Goal: Ask a question: Seek information or help from site administrators or community

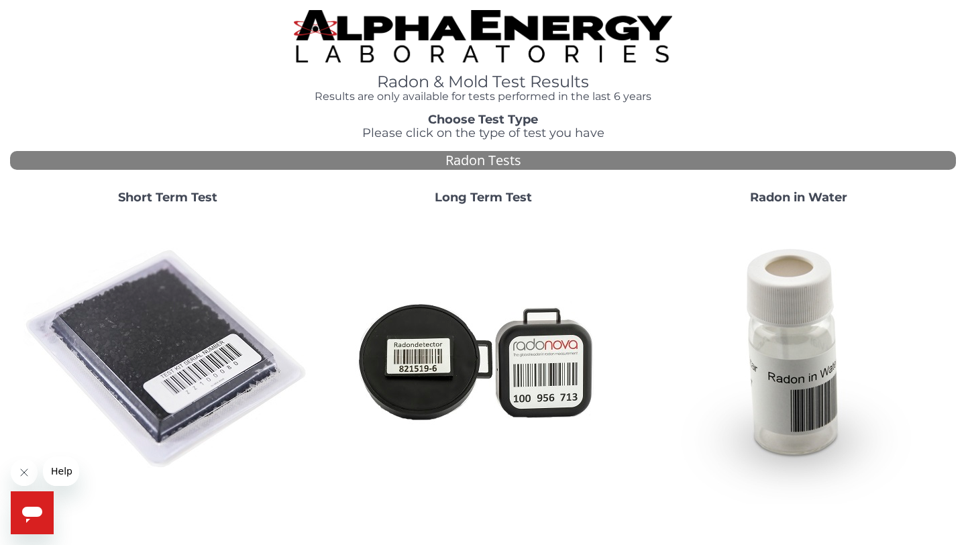
click at [61, 471] on span "Help" at bounding box center [61, 471] width 21 height 11
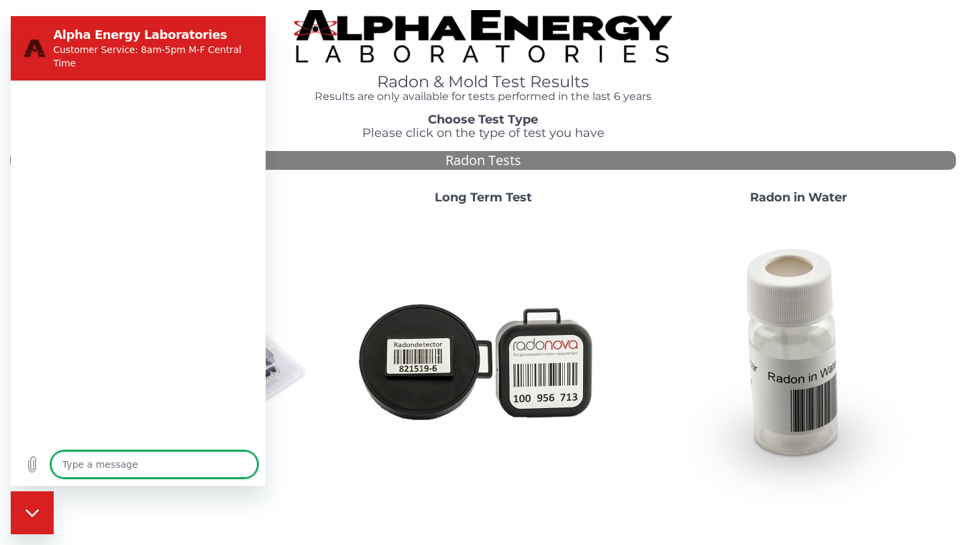
type textarea "x"
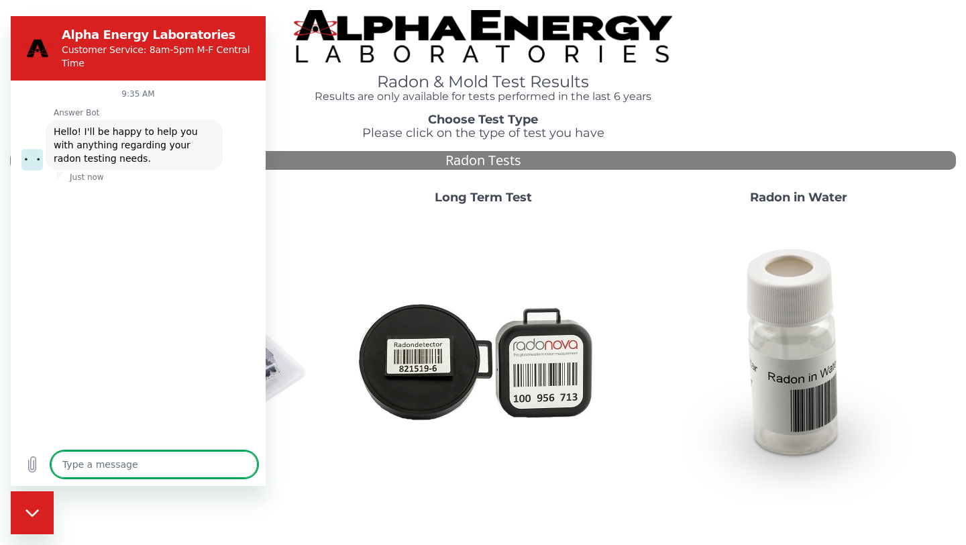
type textarea "n"
type textarea "x"
type textarea "ne"
type textarea "x"
type textarea "nee"
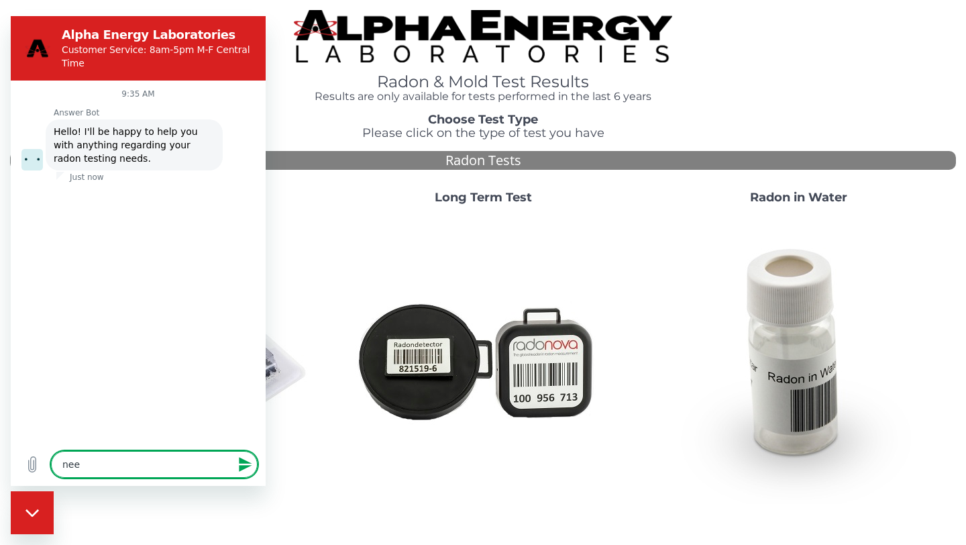
type textarea "x"
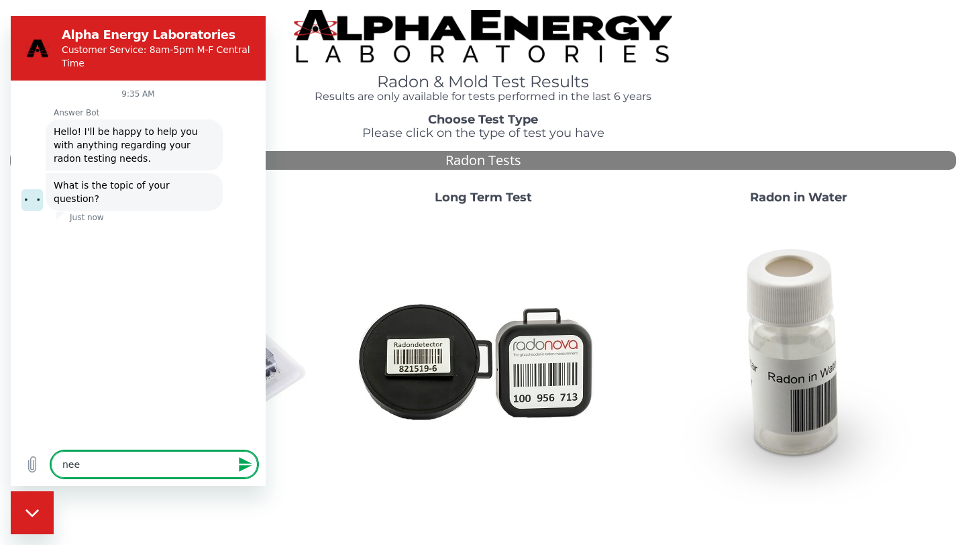
type textarea "need"
type textarea "x"
type textarea "need"
type textarea "x"
type textarea "need h"
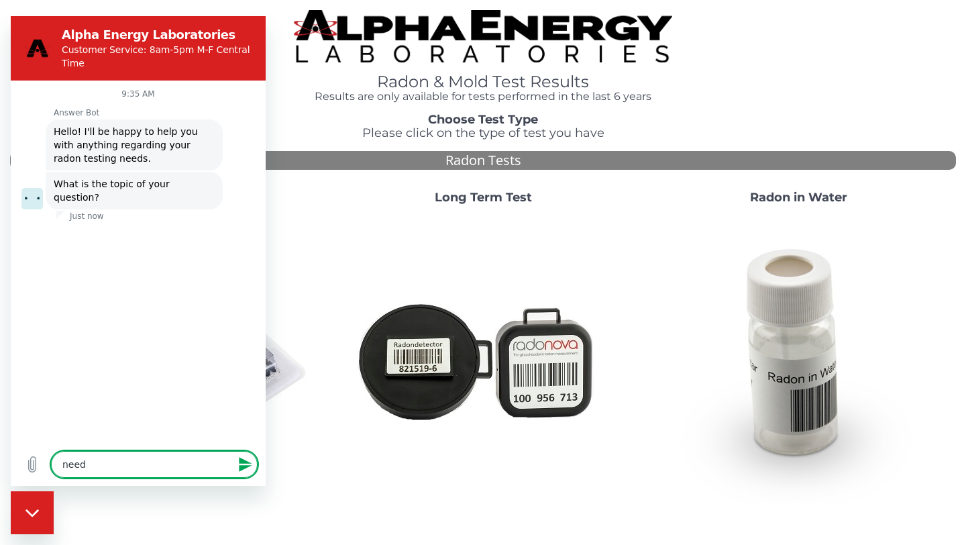
type textarea "x"
type textarea "need he"
type textarea "x"
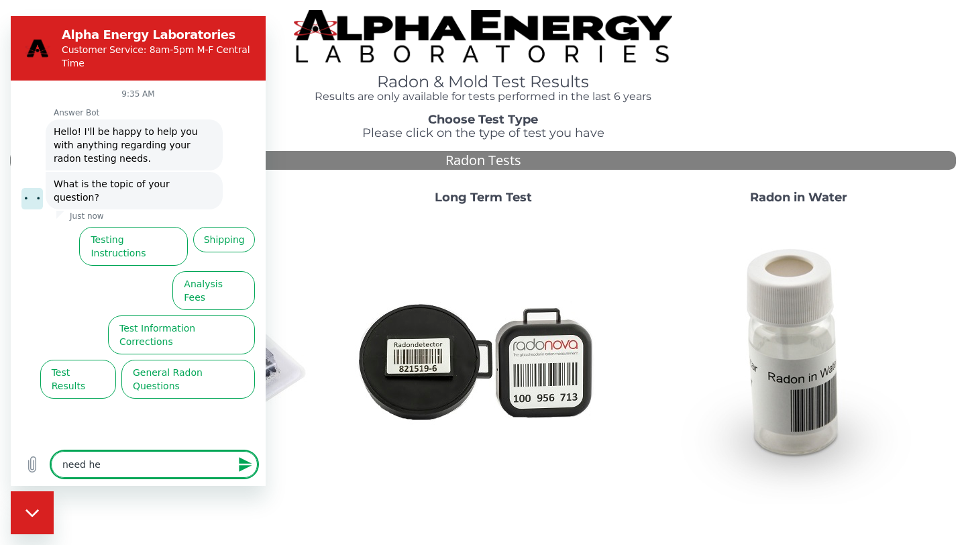
type textarea "need hel"
type textarea "x"
type textarea "need help"
type textarea "x"
type textarea "need help"
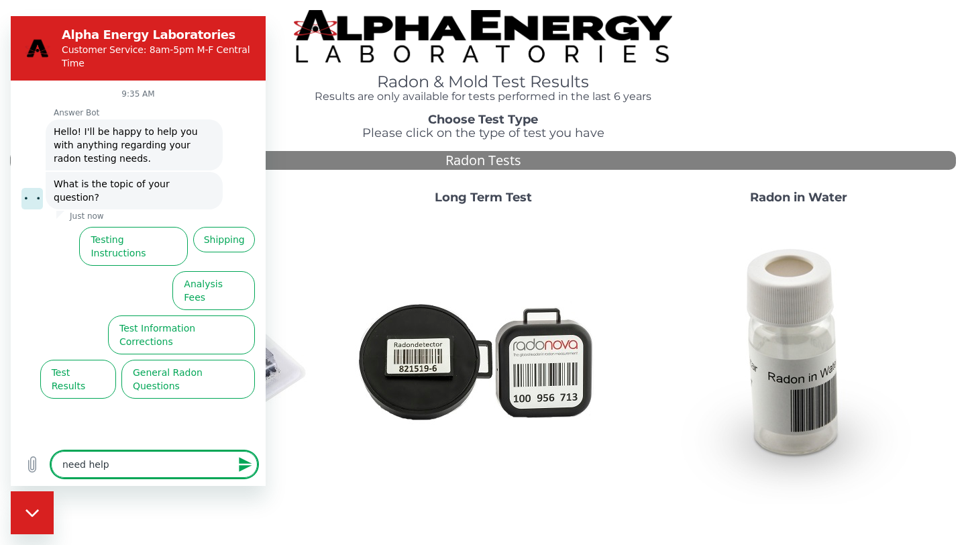
type textarea "x"
type textarea "need help f"
type textarea "x"
type textarea "need help fi"
type textarea "x"
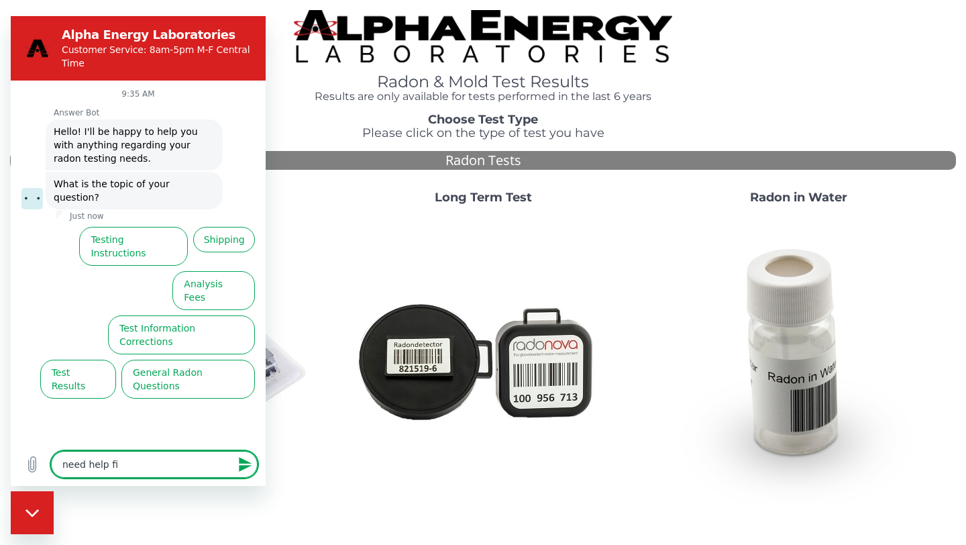
type textarea "need help fin"
type textarea "x"
type textarea "need help find"
type textarea "x"
type textarea "need help find"
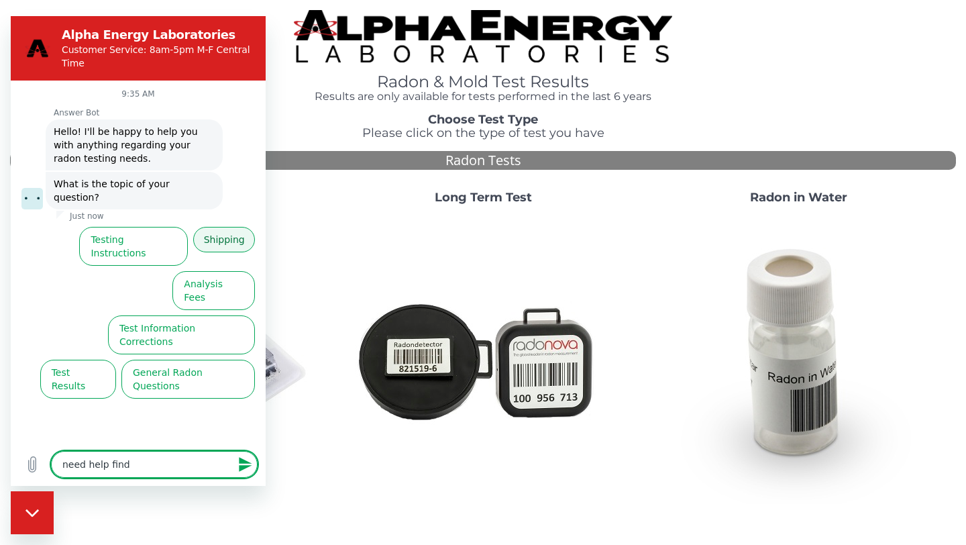
click at [215, 230] on button "Shipping" at bounding box center [224, 239] width 62 height 25
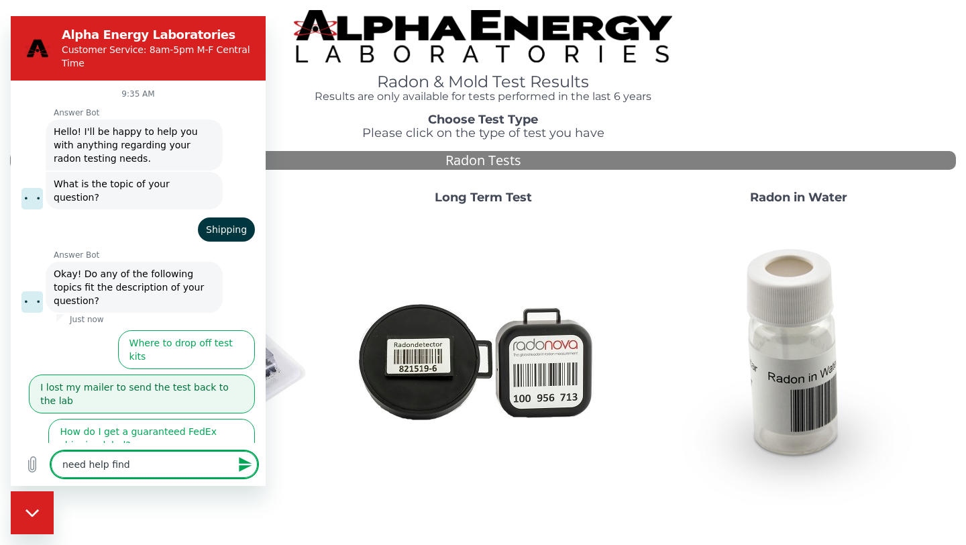
click at [167, 374] on button "I lost my mailer to send the test back to the lab" at bounding box center [142, 393] width 226 height 39
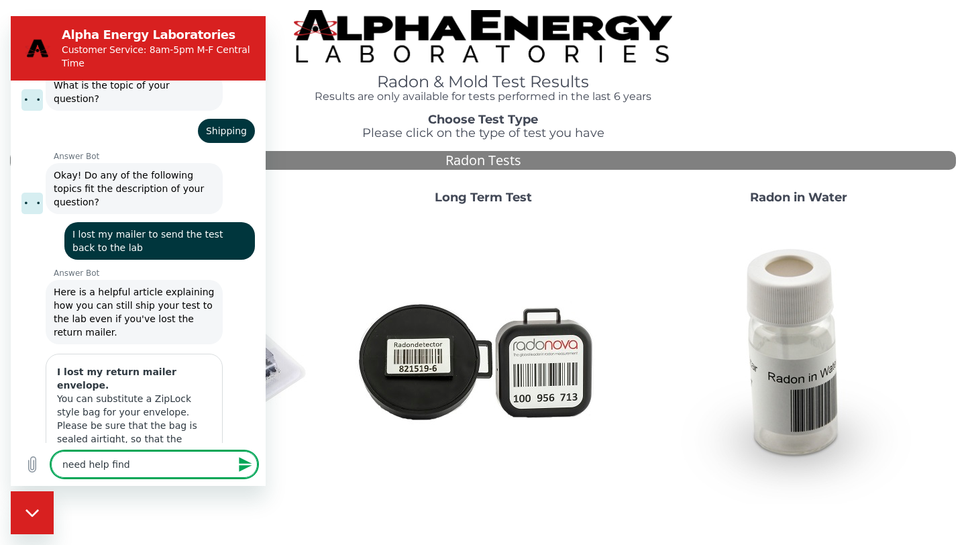
scroll to position [109, 0]
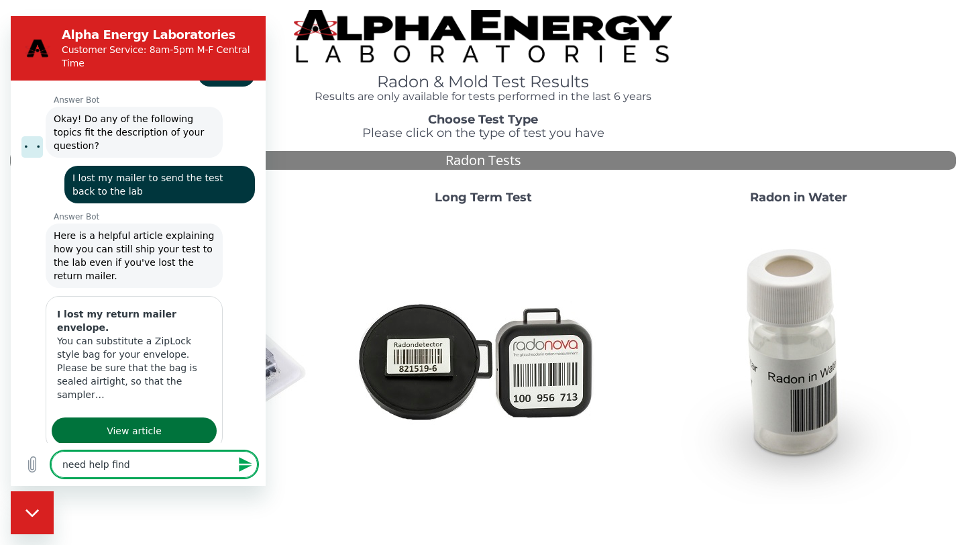
click at [160, 458] on div "Answer Bot says: Was this helpful?" at bounding box center [143, 470] width 244 height 25
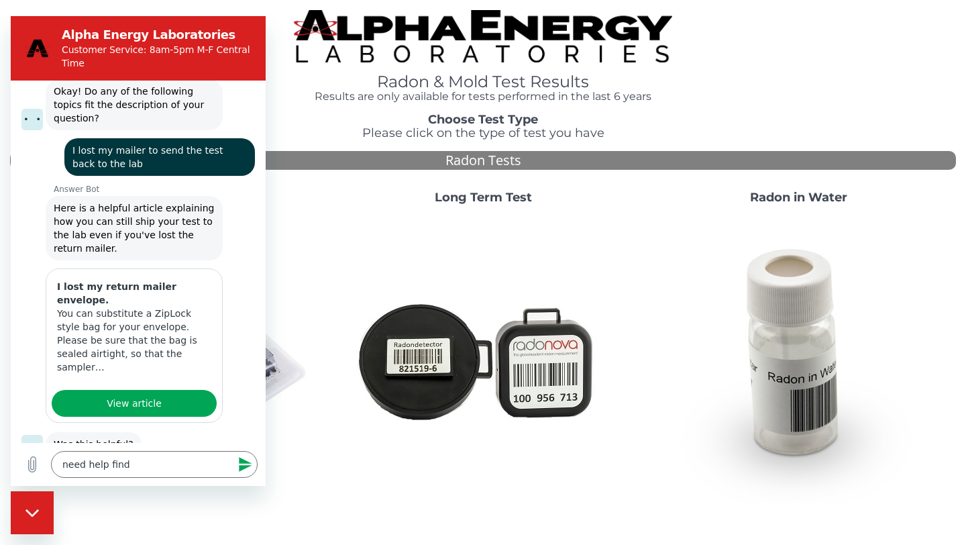
scroll to position [189, 0]
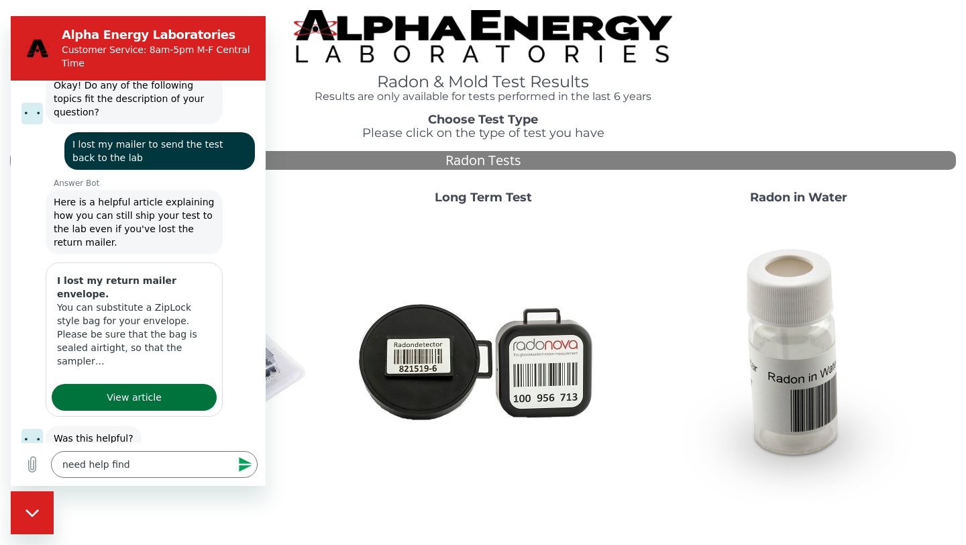
click at [160, 384] on link "View article" at bounding box center [134, 397] width 165 height 27
click at [182, 468] on button "No, I still need help" at bounding box center [202, 487] width 106 height 39
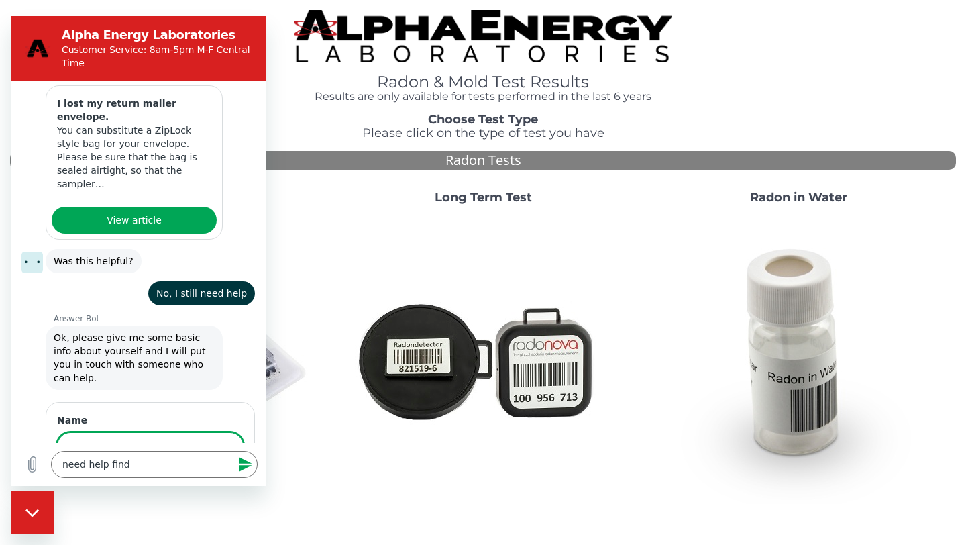
scroll to position [364, 0]
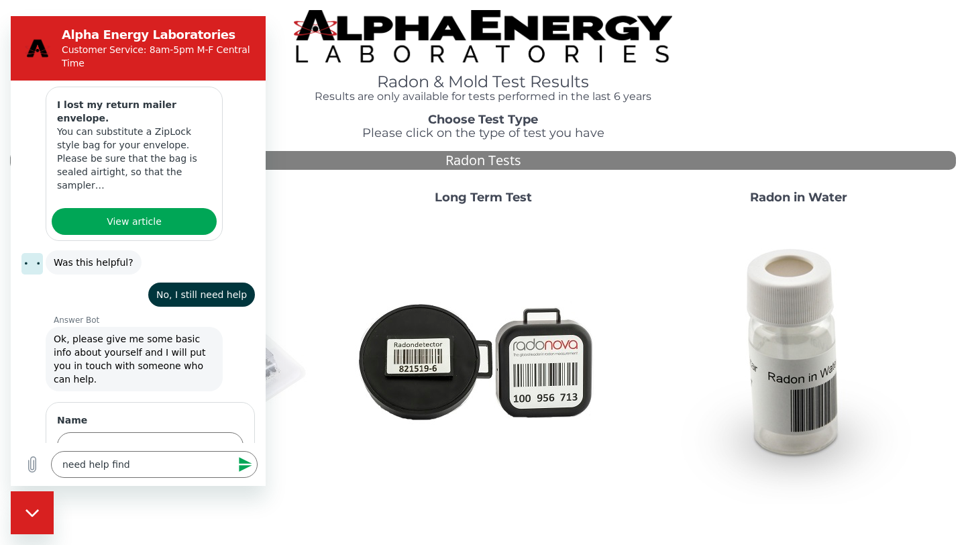
click at [308, 445] on img at bounding box center [167, 359] width 288 height 288
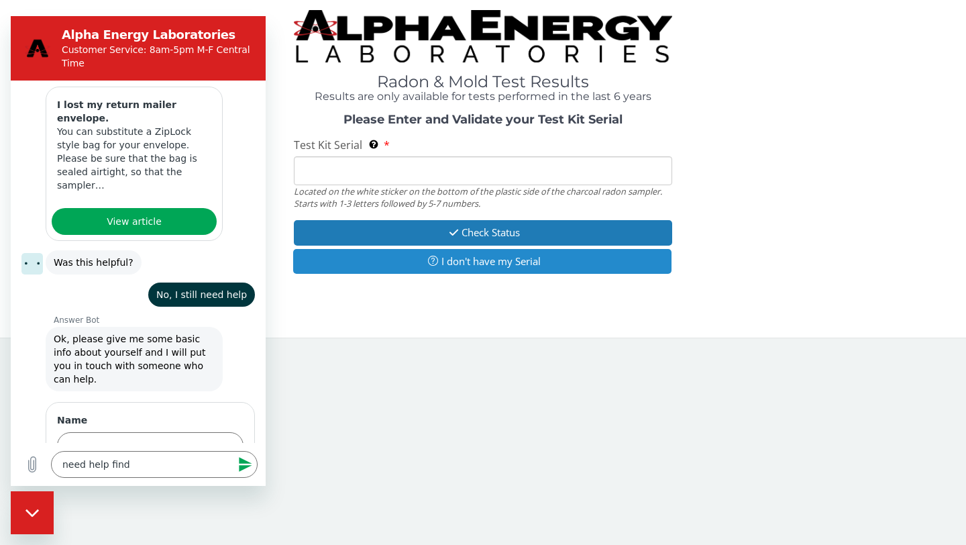
type textarea "x"
click at [468, 170] on input "Test Kit Serial Located on the white sticker on the bottom of the plastic side …" at bounding box center [483, 170] width 378 height 29
paste input "FE437608"
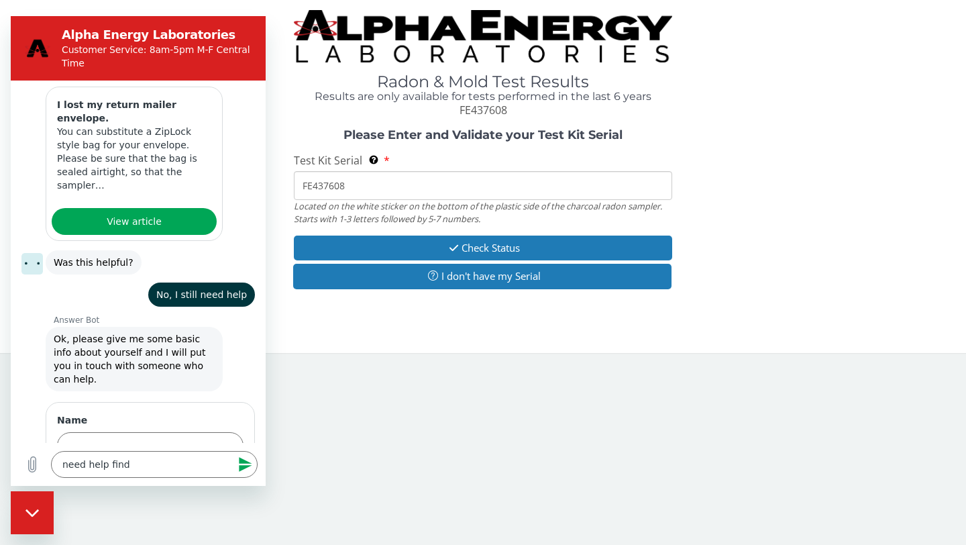
type input "FE437608"
click at [33, 511] on icon "Close messaging window" at bounding box center [32, 513] width 14 height 9
type textarea "x"
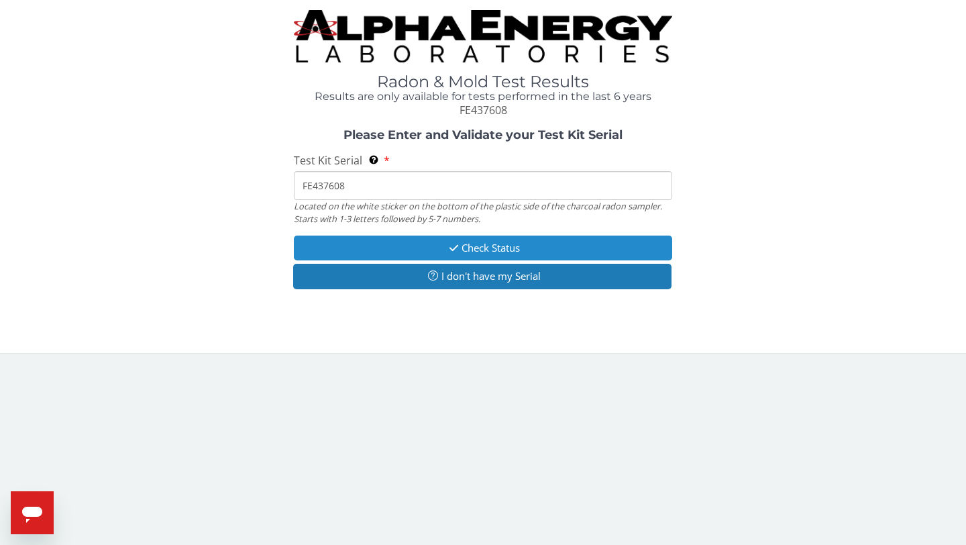
click at [412, 247] on button "Check Status" at bounding box center [483, 247] width 378 height 25
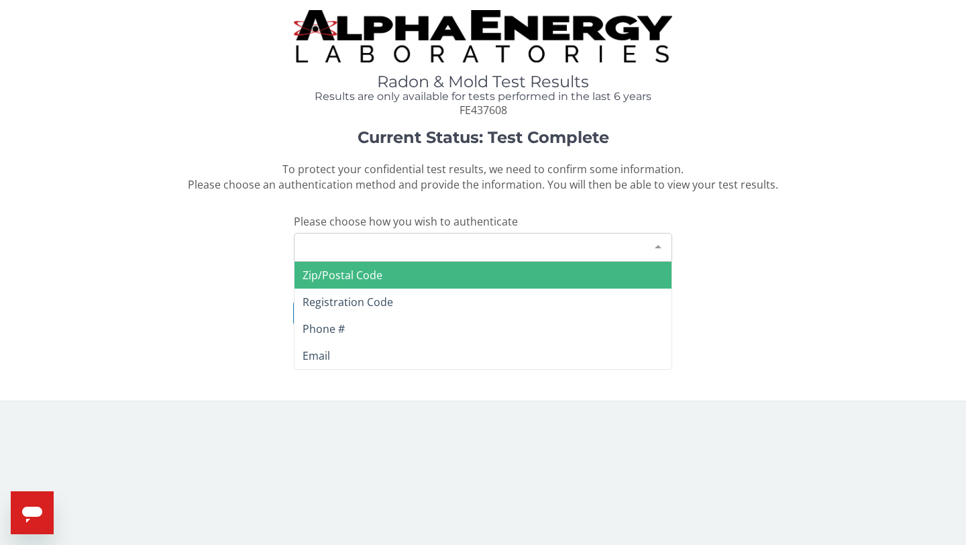
click at [411, 244] on div "Please make a selection" at bounding box center [483, 247] width 378 height 29
click at [409, 278] on span "Zip/Postal Code" at bounding box center [483, 275] width 377 height 27
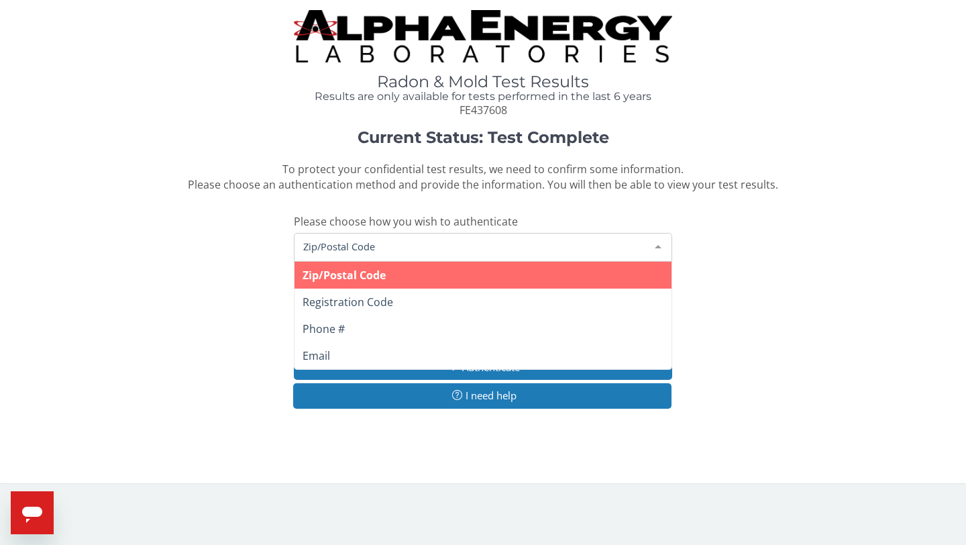
click at [402, 244] on span "Zip/Postal Code" at bounding box center [472, 246] width 345 height 15
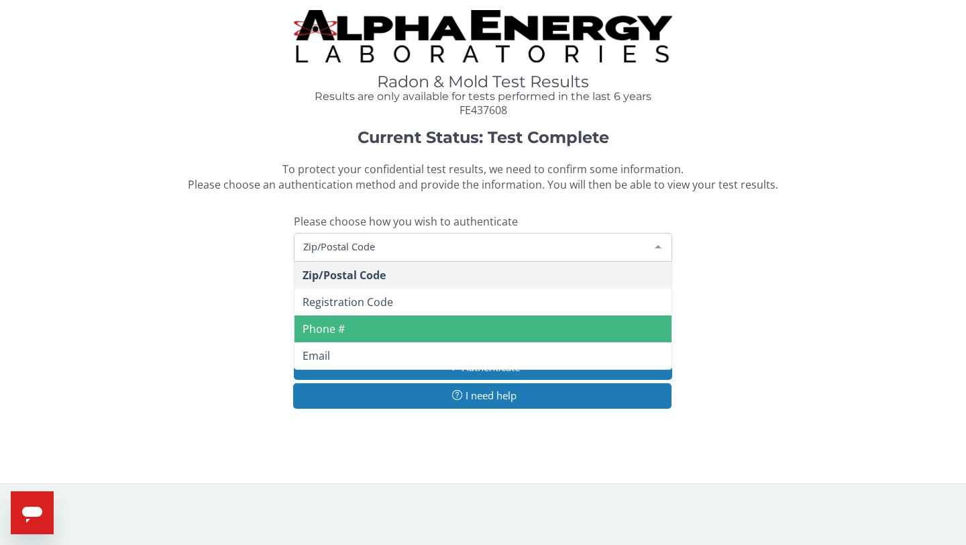
click at [394, 330] on span "Phone #" at bounding box center [483, 328] width 377 height 27
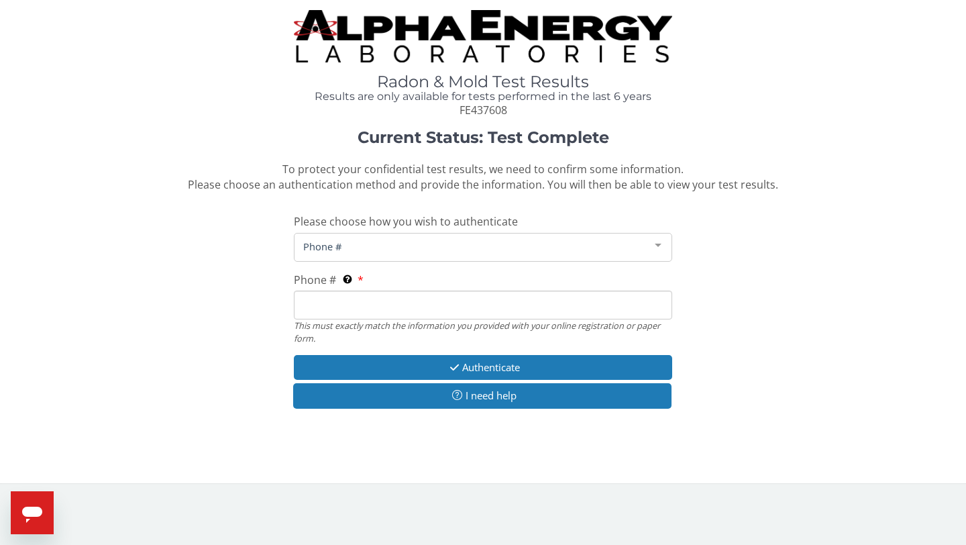
click at [389, 307] on input "Phone # This must exactly match the information you provided with your online r…" at bounding box center [483, 304] width 378 height 29
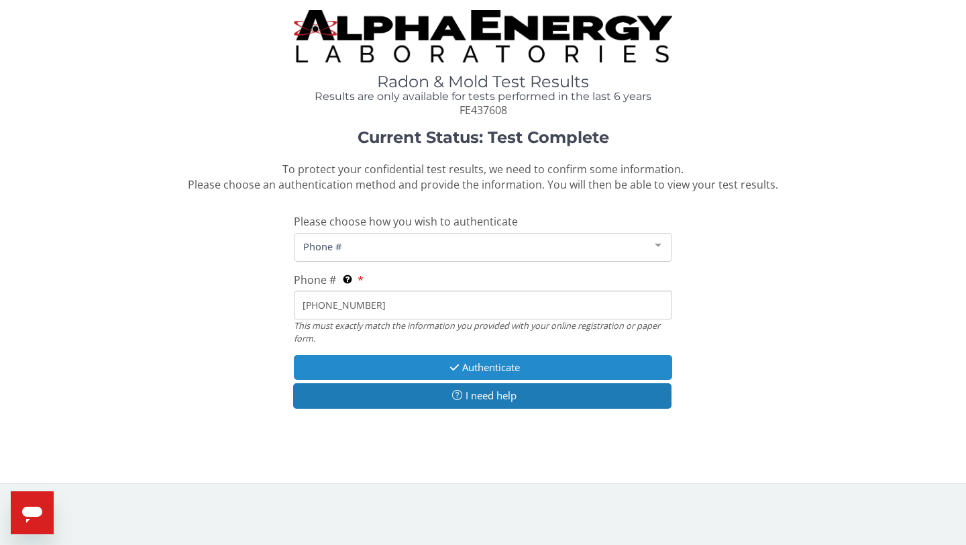
type input "[PHONE_NUMBER]"
click at [454, 374] on button "Authenticate" at bounding box center [483, 367] width 378 height 25
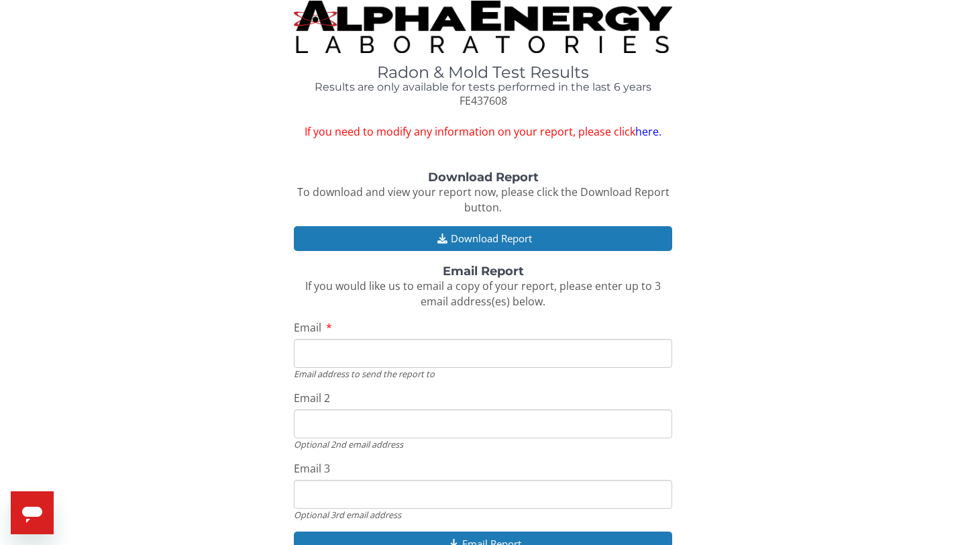
scroll to position [11, 0]
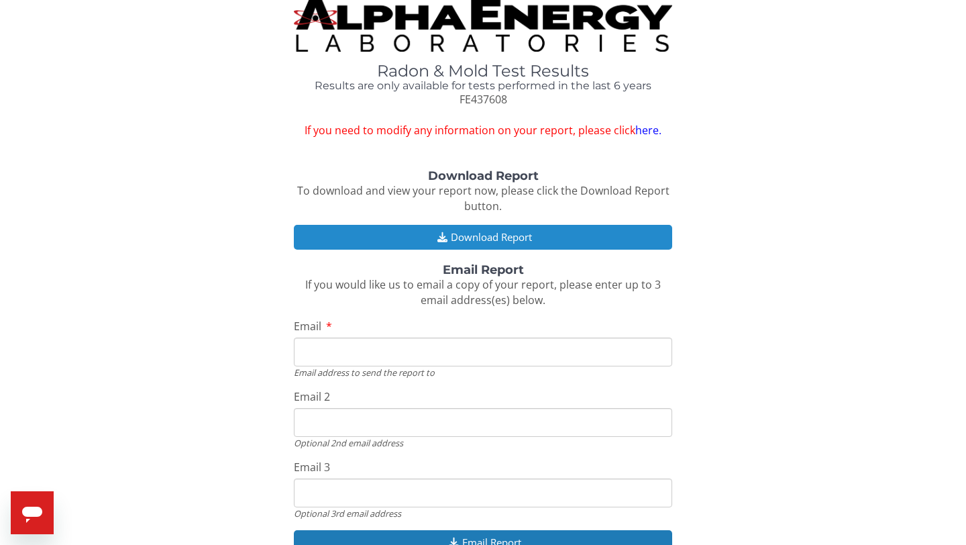
click at [446, 239] on icon "button" at bounding box center [442, 237] width 17 height 10
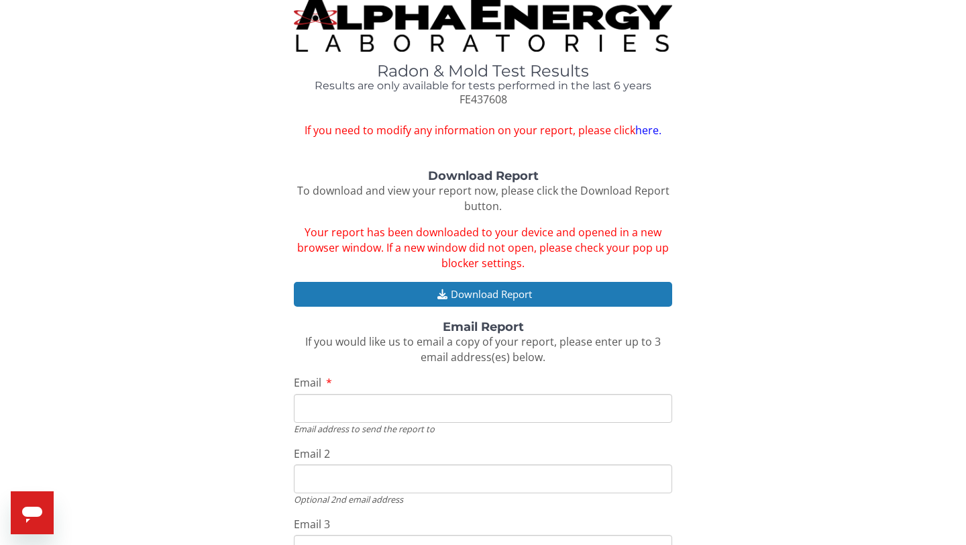
click at [34, 504] on icon "Open messaging window" at bounding box center [32, 512] width 24 height 24
type textarea "x"
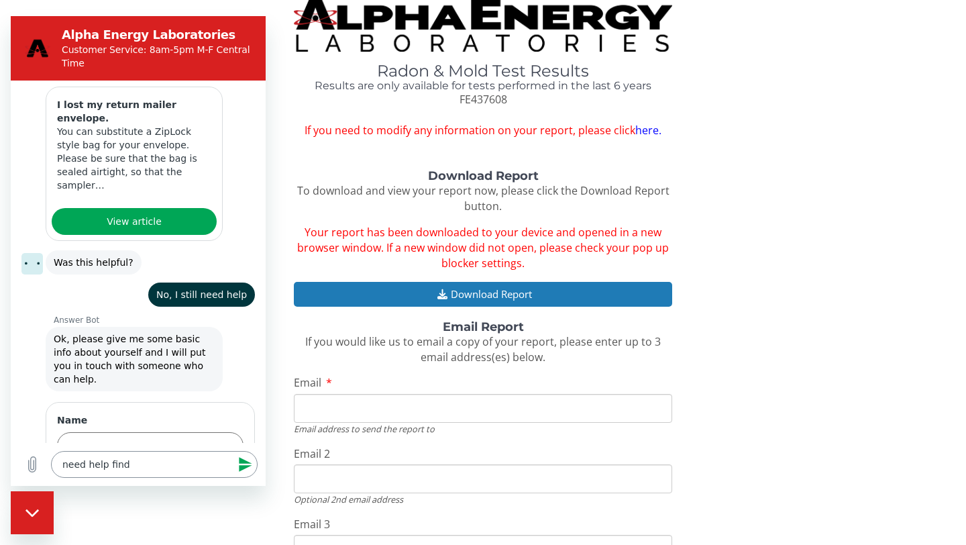
click at [132, 464] on textarea "need help find" at bounding box center [154, 464] width 207 height 27
drag, startPoint x: 132, startPoint y: 464, endPoint x: 19, endPoint y: 443, distance: 115.2
click at [19, 446] on div "Type a message need help find x" at bounding box center [138, 464] width 255 height 43
type textarea "x"
type textarea "H"
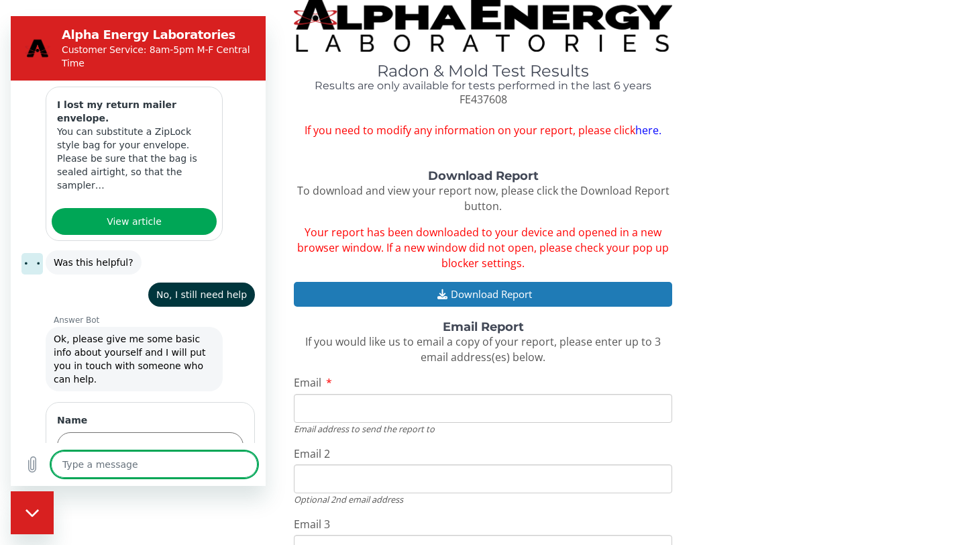
type textarea "x"
type textarea "Ho"
type textarea "x"
type textarea "Ho"
type textarea "x"
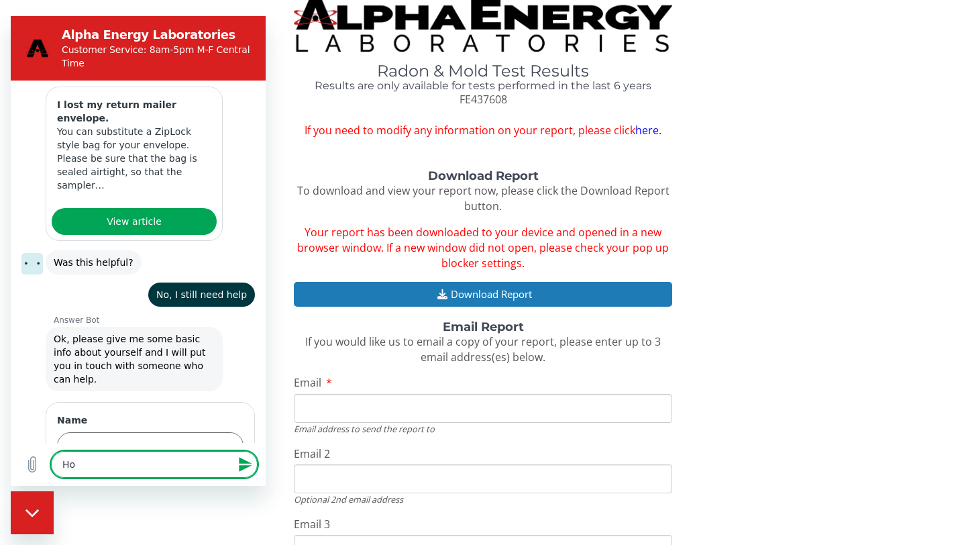
type textarea "Ho"
type textarea "x"
type textarea "How"
type textarea "x"
type textarea "How"
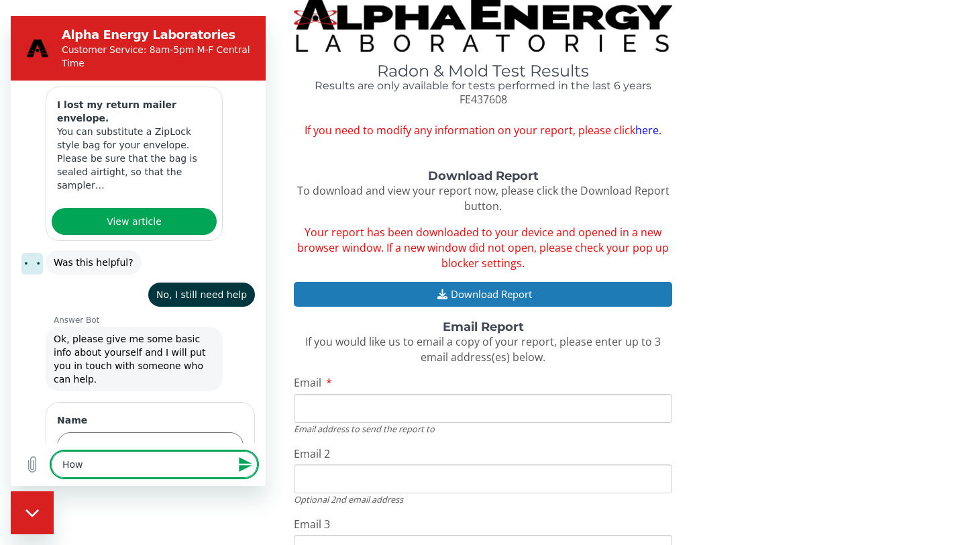
type textarea "x"
type textarea "How c"
type textarea "x"
type textarea "How ca"
type textarea "x"
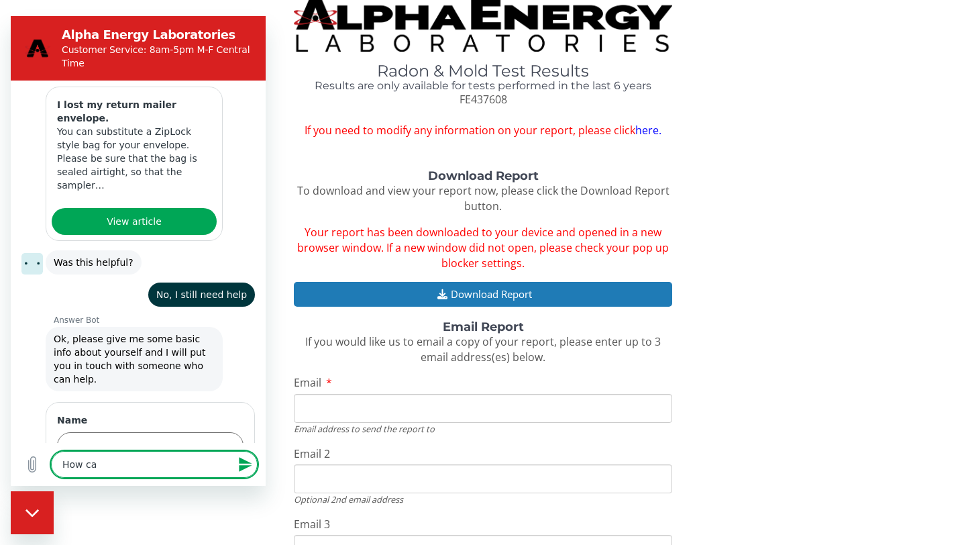
type textarea "How can"
type textarea "x"
type textarea "How can"
type textarea "x"
type textarea "How can I"
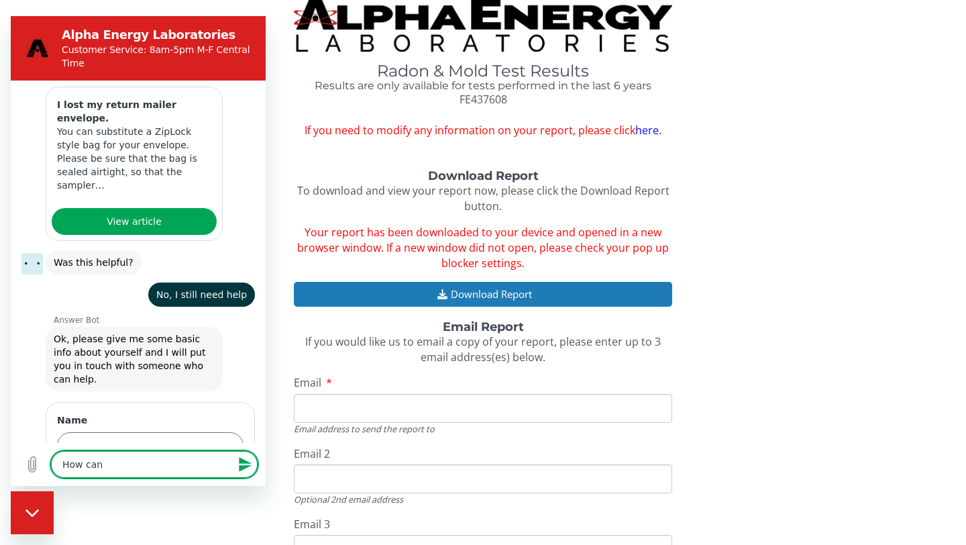
type textarea "x"
type textarea "How can I"
type textarea "x"
type textarea "How can I f"
type textarea "x"
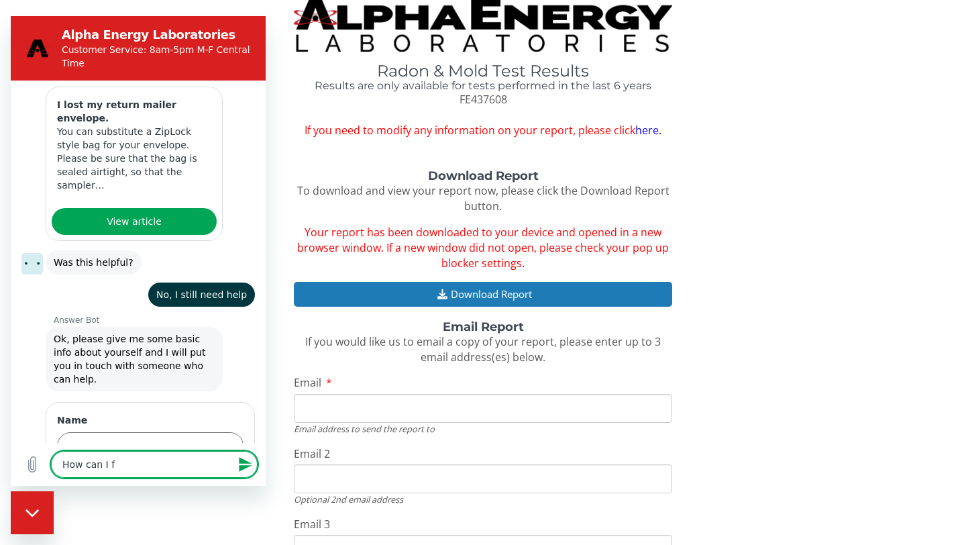
type textarea "How can I fi"
type textarea "x"
type textarea "How can I fin"
type textarea "x"
type textarea "How can I find"
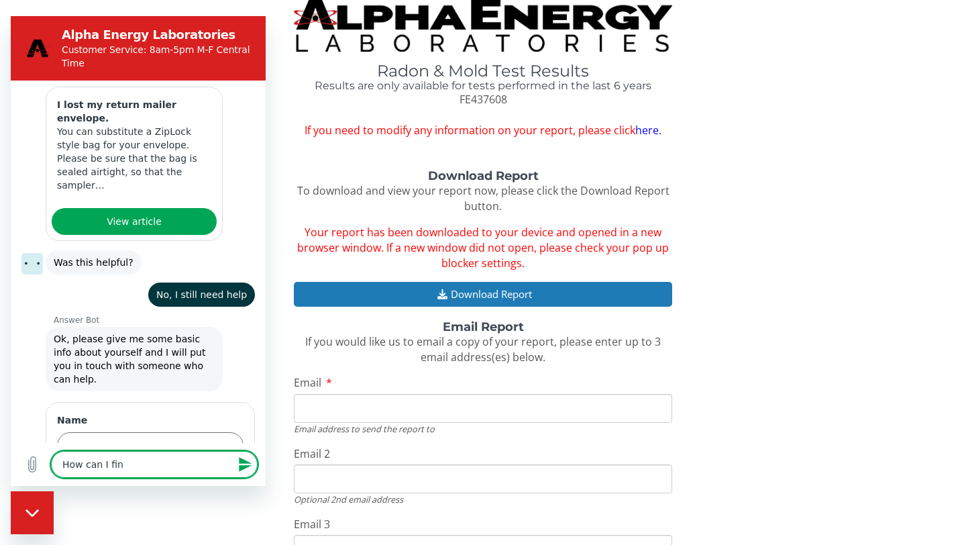
type textarea "x"
type textarea "How can I find"
type textarea "x"
type textarea "How can I find m"
type textarea "x"
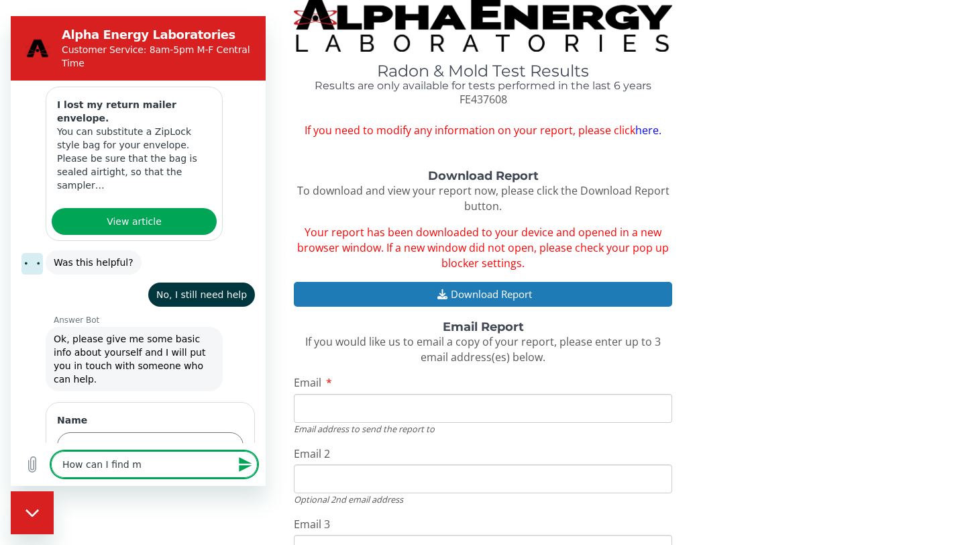
type textarea "How can I find my"
type textarea "x"
type textarea "How can I find my"
type textarea "x"
type textarea "How can I find my o"
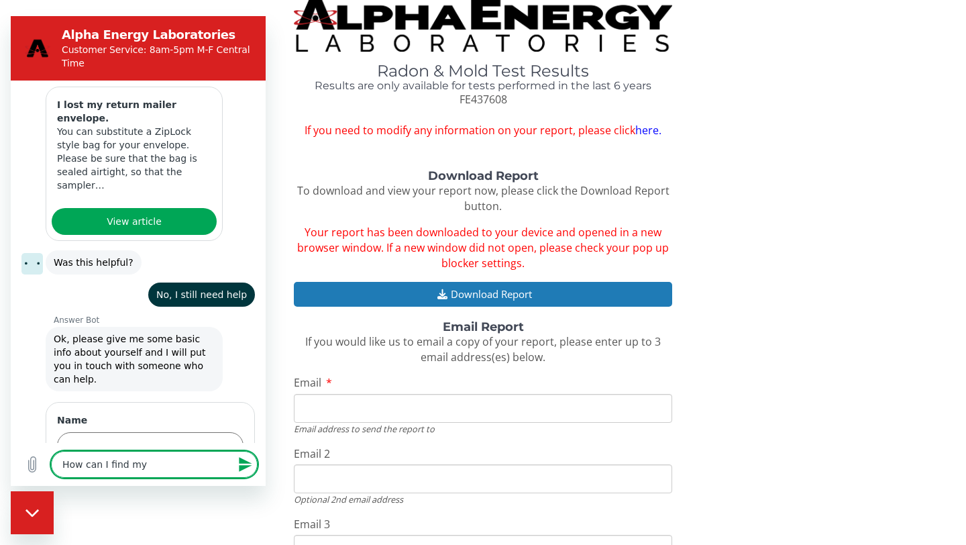
type textarea "x"
type textarea "How can I find my or"
type textarea "x"
type textarea "How can I find my ord"
type textarea "x"
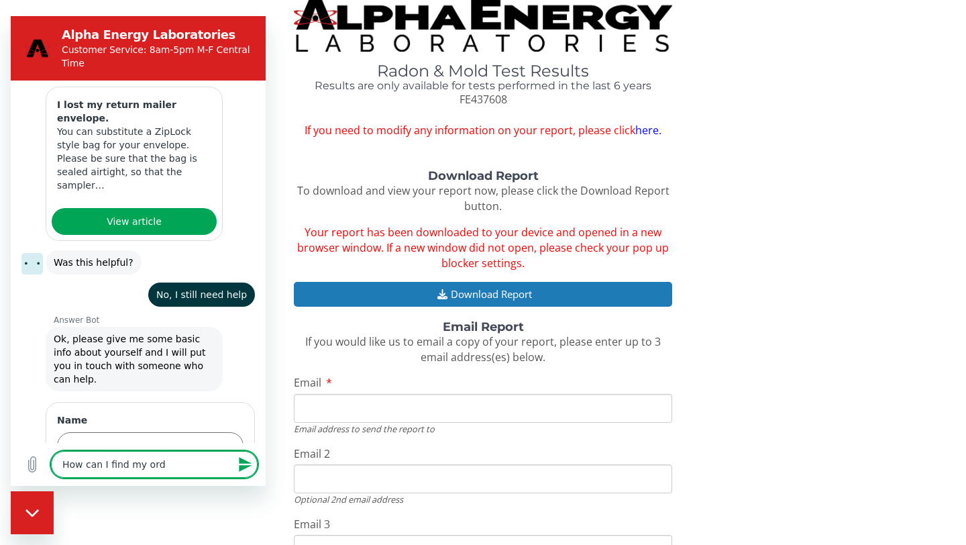
type textarea "How can I find my orde"
type textarea "x"
type textarea "How can I find my order"
type textarea "x"
type textarea "How can I find my order"
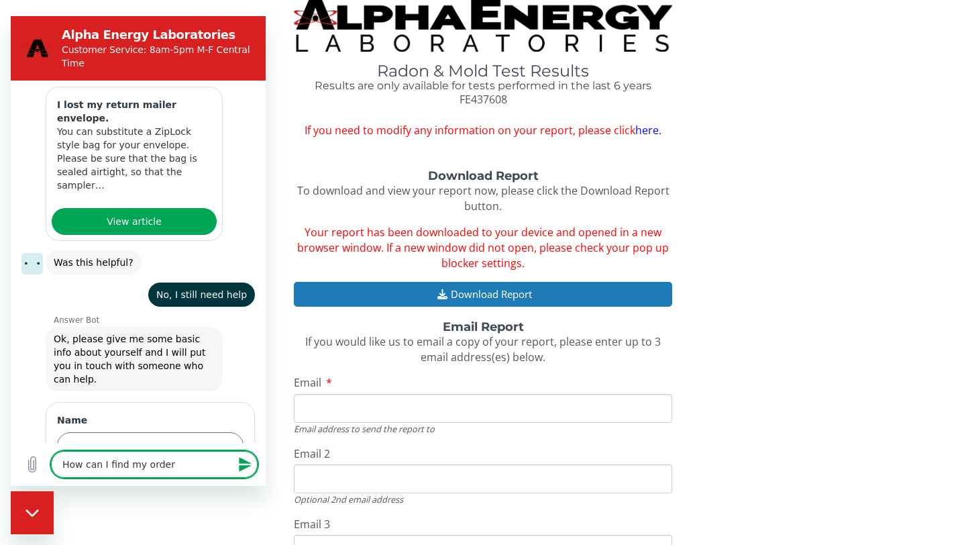
type textarea "x"
type textarea "How can I find my order c"
type textarea "x"
type textarea "How can I find my order co"
type textarea "x"
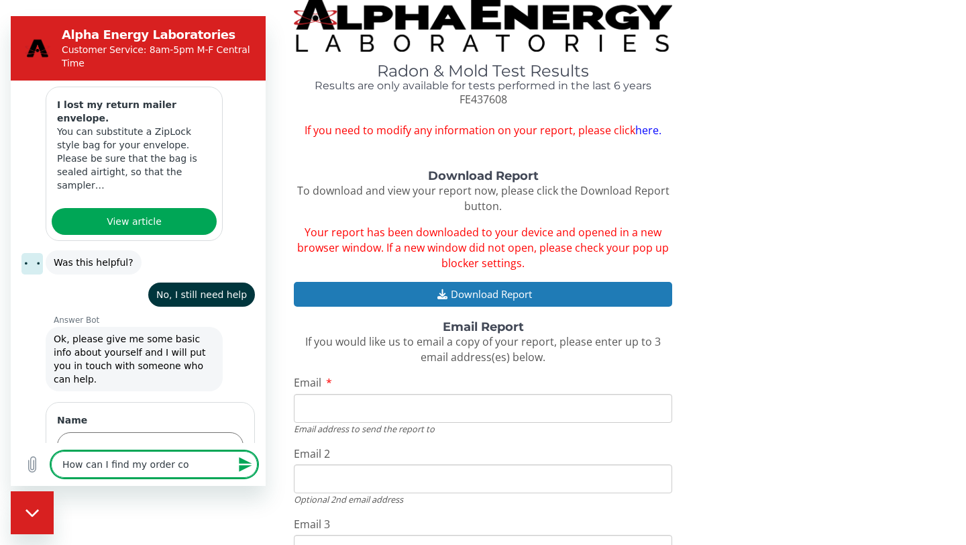
type textarea "How can I find my order con"
type textarea "x"
type textarea "How can I find my order conf"
type textarea "x"
type textarea "How can I find my order confi"
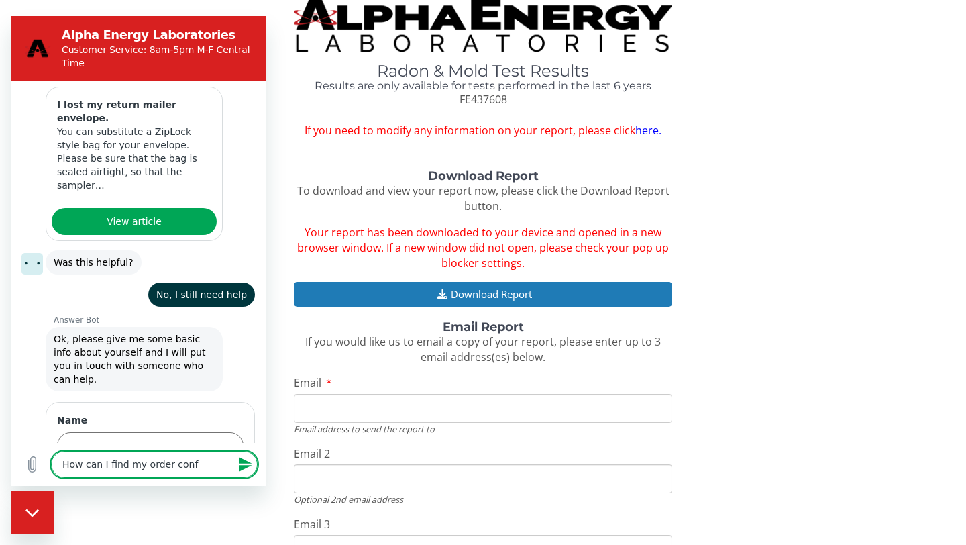
type textarea "x"
type textarea "How can I find my order confir"
type textarea "x"
type textarea "How can I find my order confirm"
type textarea "x"
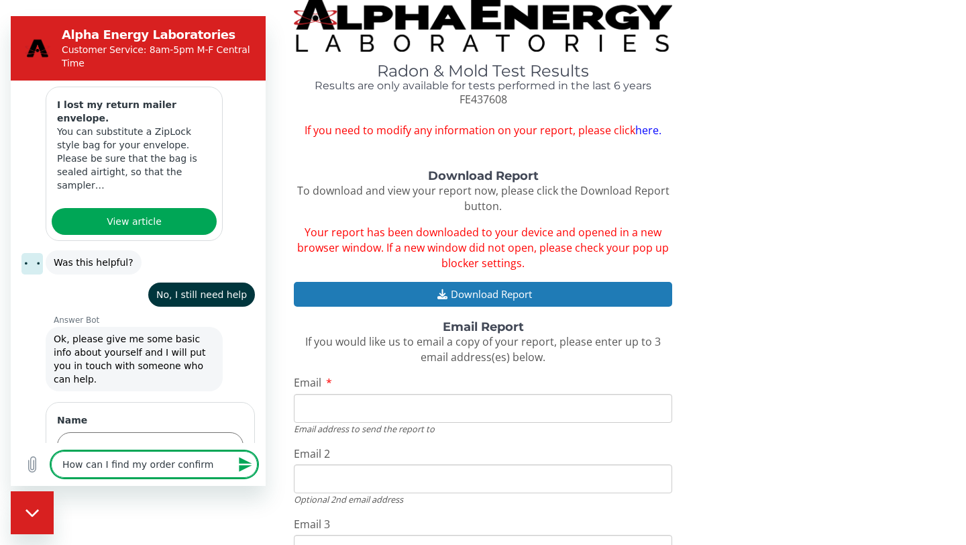
type textarea "How can I find my order confirma"
type textarea "x"
type textarea "How can I find my order confirmat"
type textarea "x"
type textarea "How can I find my order confirmati"
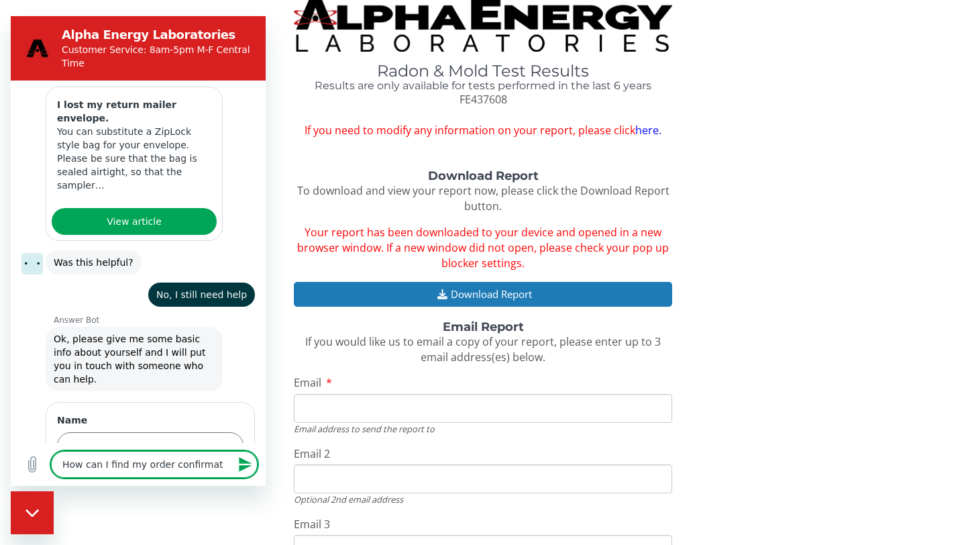
type textarea "x"
type textarea "How can I find my order confirmatio"
type textarea "x"
type textarea "How can I find my order confirmation"
type textarea "x"
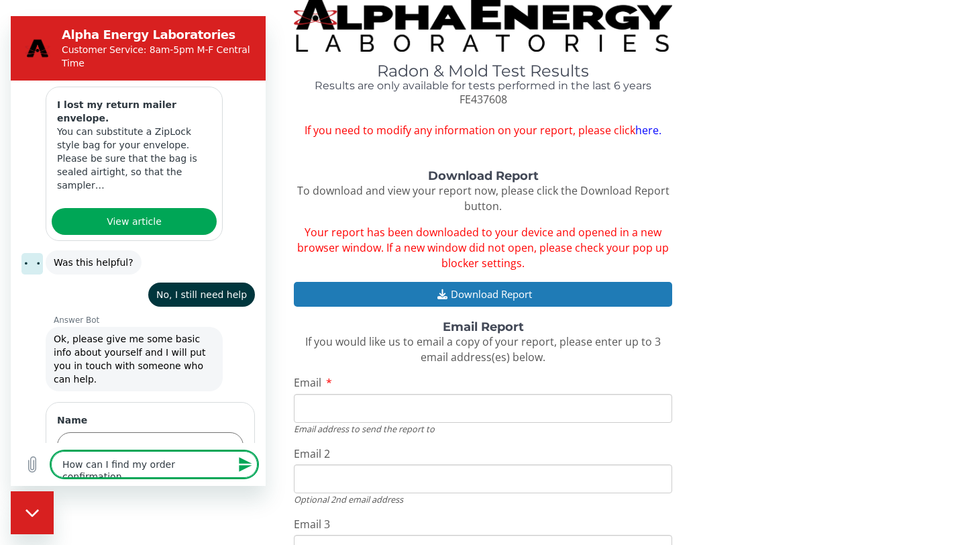
type textarea "How can I find my order confirmation"
type textarea "x"
type textarea "How can I find my order confirmation w"
type textarea "x"
type textarea "How can I find my order confirmation"
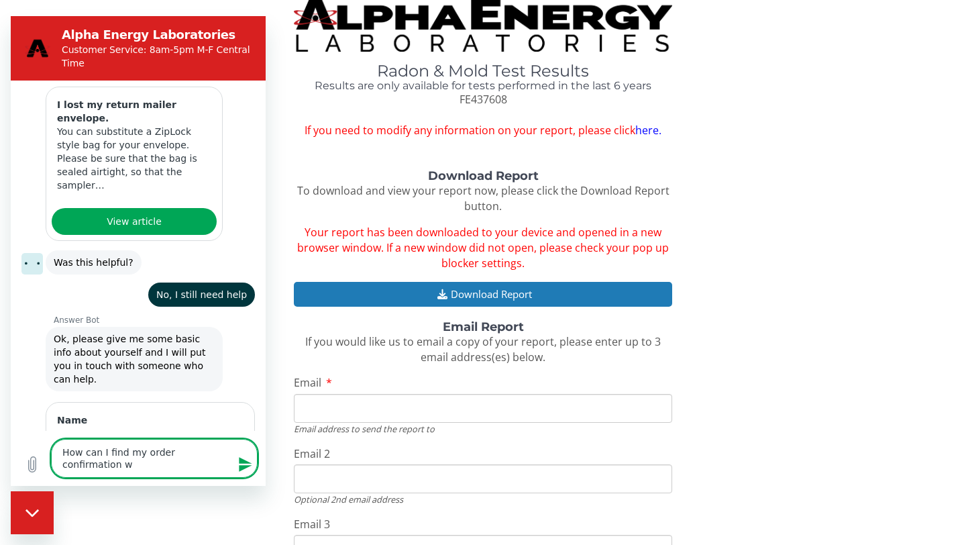
type textarea "x"
type textarea "How can I find my order confirmation w"
type textarea "x"
type textarea "How can I find my order confirmation wh"
type textarea "x"
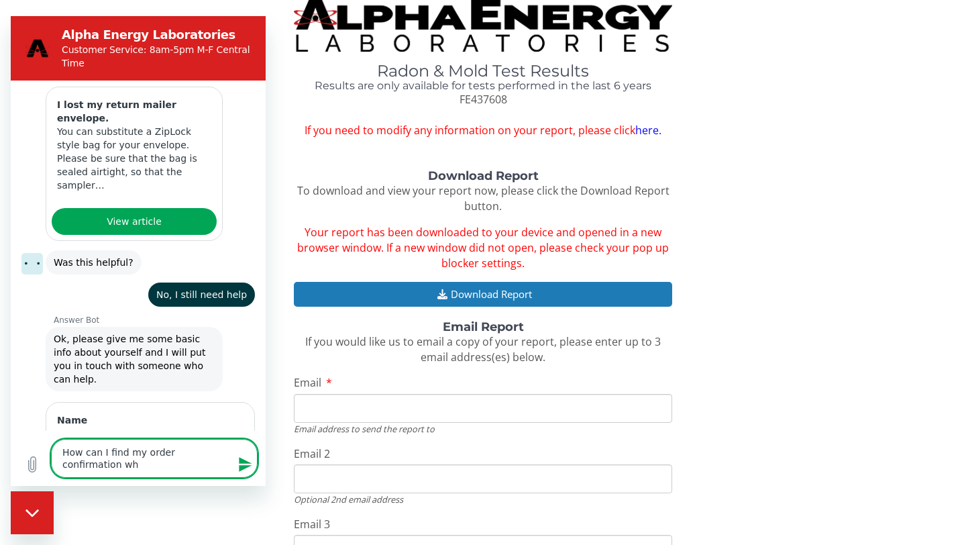
type textarea "How can I find my order confirmation whe"
type textarea "x"
type textarea "How can I find my order confirmation when"
type textarea "x"
type textarea "How can I find my order confirmation when"
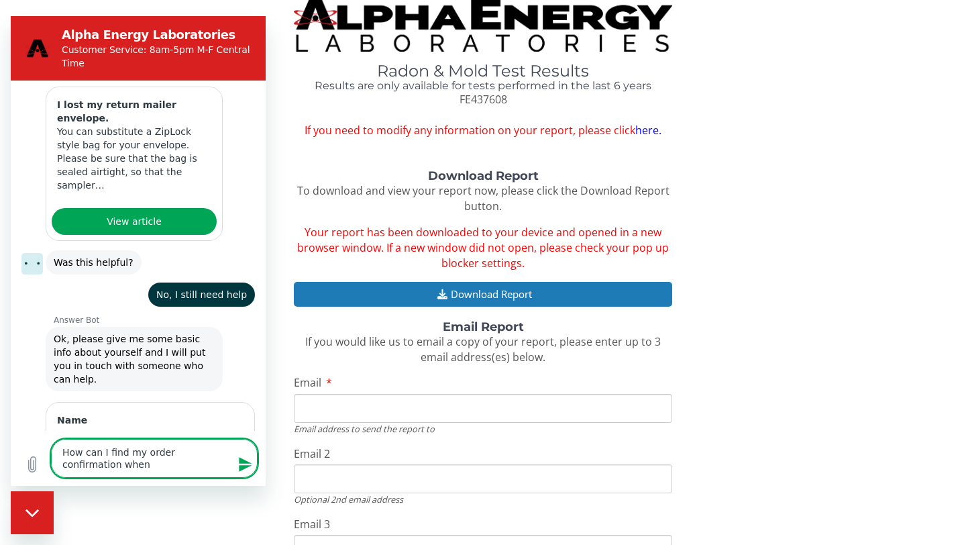
type textarea "x"
type textarea "How can I find my order confirmation when i"
type textarea "x"
type textarea "How can I find my order confirmation when it"
type textarea "x"
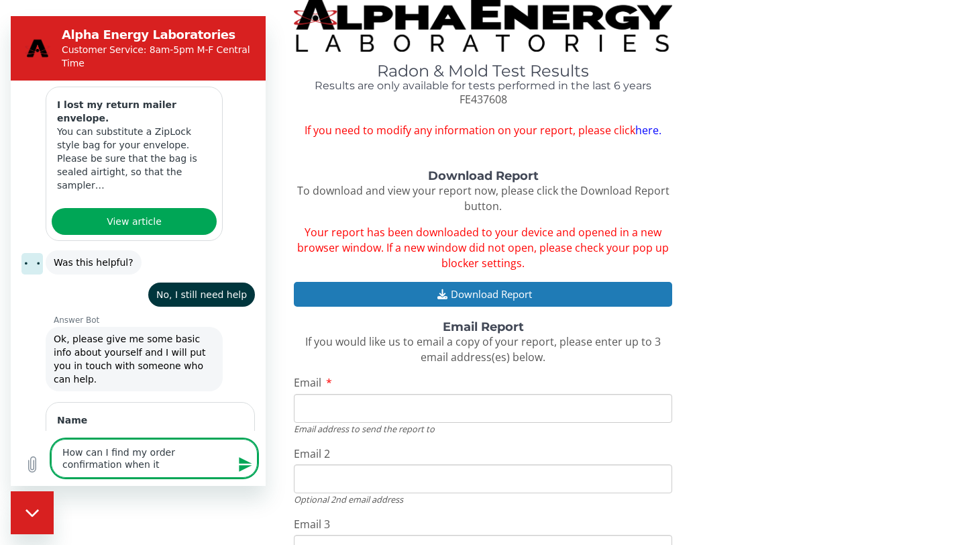
type textarea "How can I find my order confirmation when it"
type textarea "x"
type textarea "How can I find my order confirmation when it d"
type textarea "x"
type textarea "How can I find my order confirmation when it [DEMOGRAPHIC_DATA]"
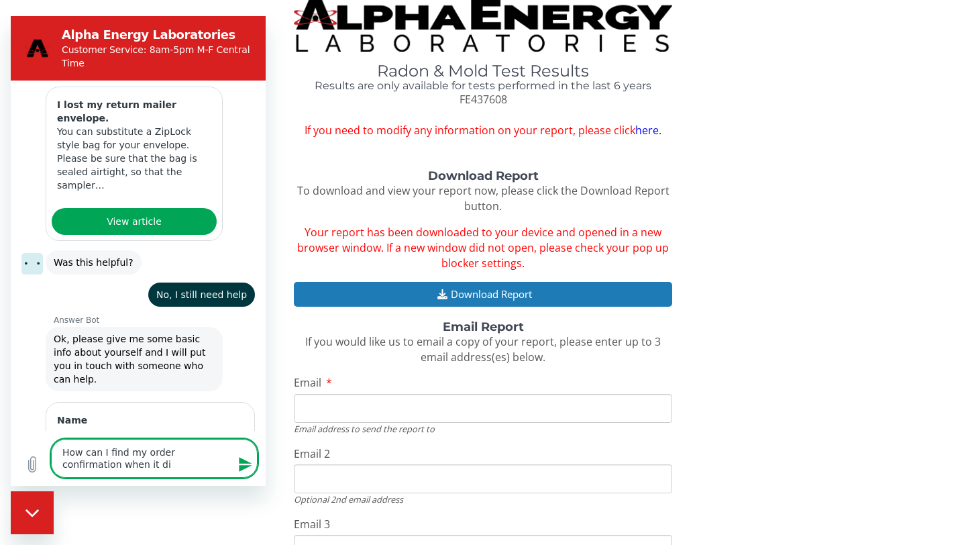
type textarea "x"
type textarea "How can I find my order confirmation when it diod"
type textarea "x"
type textarea "How can I find my order confirmation when it [DEMOGRAPHIC_DATA]"
type textarea "x"
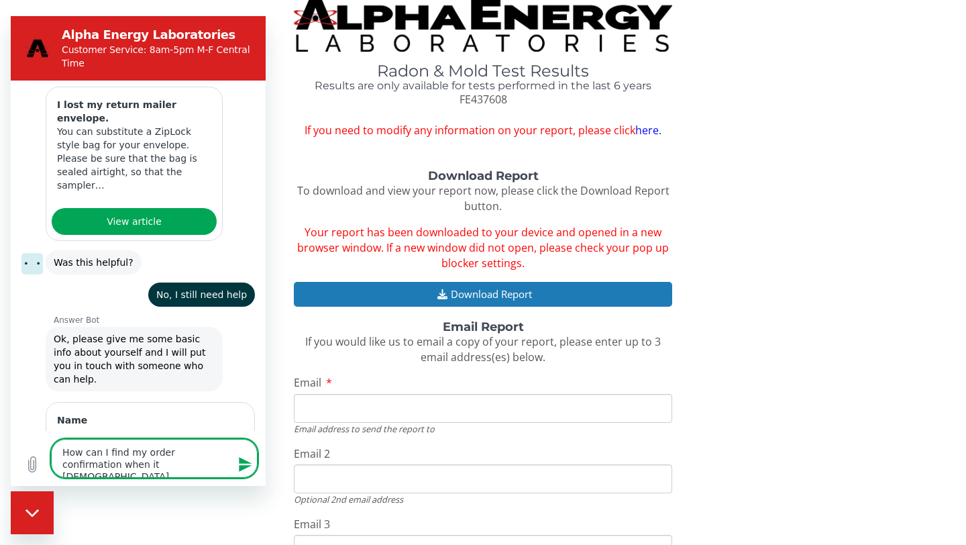
type textarea "How can I find my order confirmation when it di"
type textarea "x"
type textarea "How can I find my order confirmation when it did"
type textarea "x"
type textarea "How can I find my order confirmation when it didn"
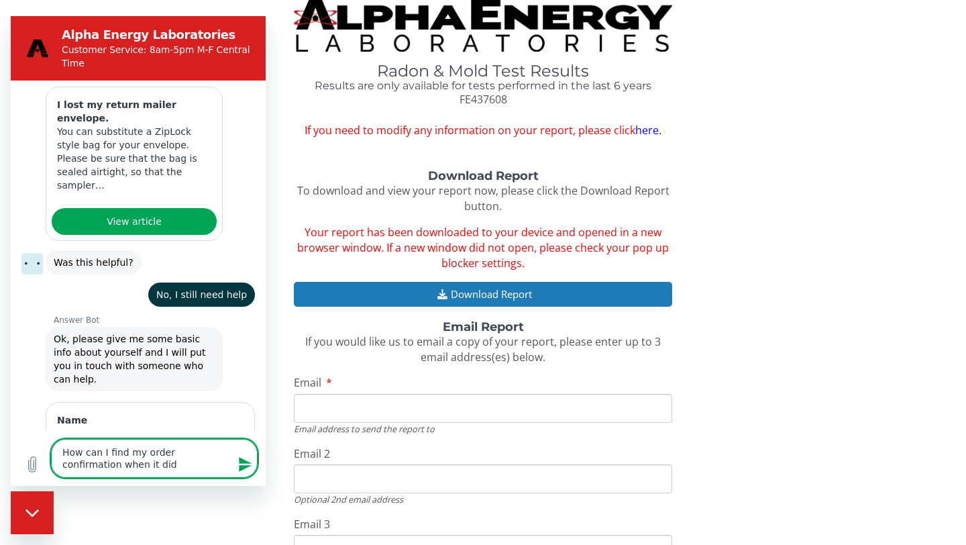
type textarea "x"
type textarea "How can I find my order confirmation when it didnt"
type textarea "x"
type textarea "How can I find my order confirmation when it didnt"
type textarea "x"
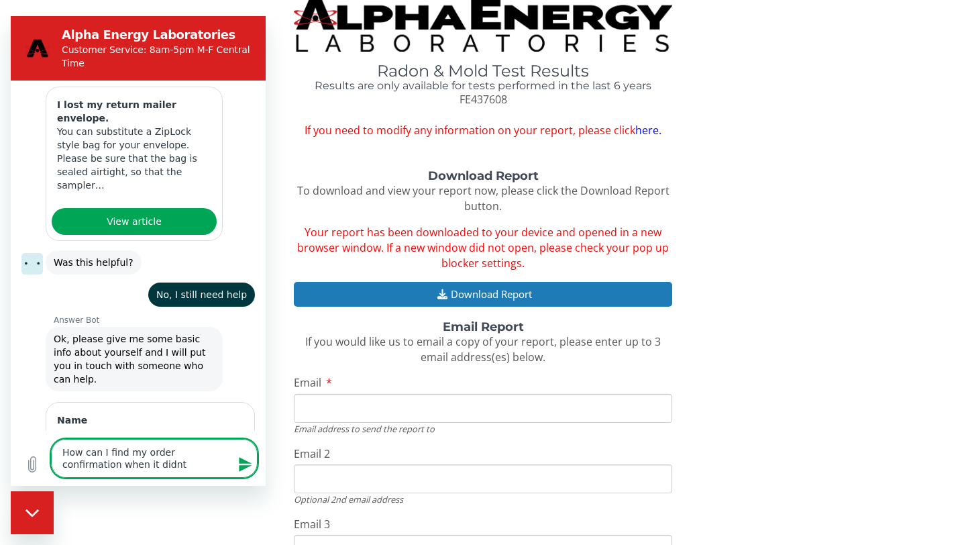
type textarea "How can I find my order confirmation when it didnt s"
type textarea "x"
type textarea "How can I find my order confirmation when it didnt se"
type textarea "x"
type textarea "How can I find my order confirmation when it didnt sen"
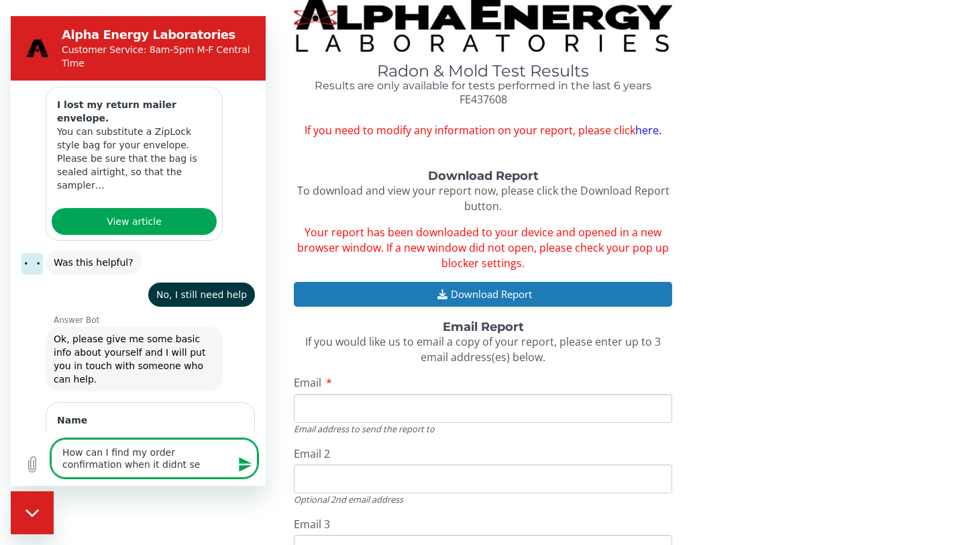
type textarea "x"
type textarea "How can I find my order confirmation when it didnt sent"
type textarea "x"
type textarea "How can I find my order confirmation when it didnt sent"
type textarea "x"
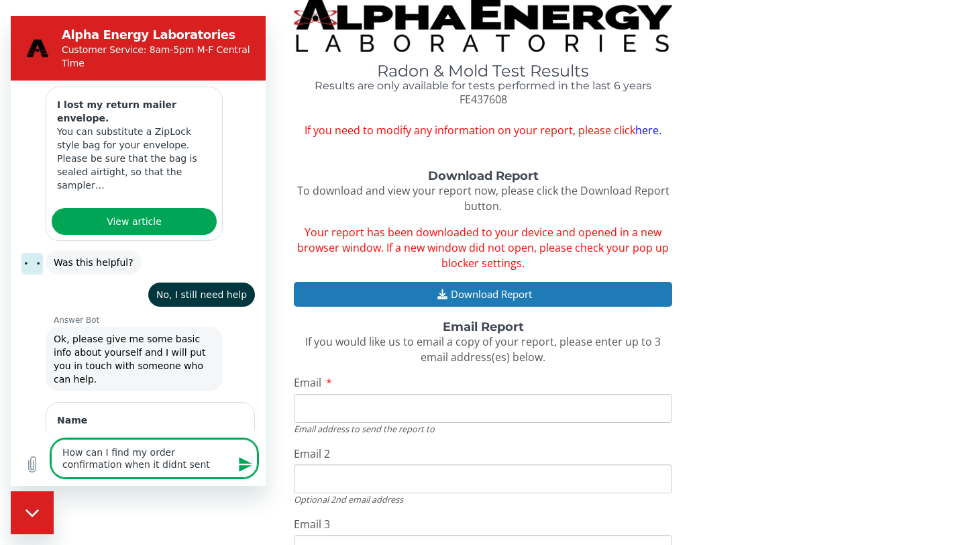
type textarea "How can I find my order confirmation when it didnt sent t"
type textarea "x"
type textarea "How can I find my order confirmation when it didnt sent to"
type textarea "x"
type textarea "How can I find my order confirmation when it didnt sent to"
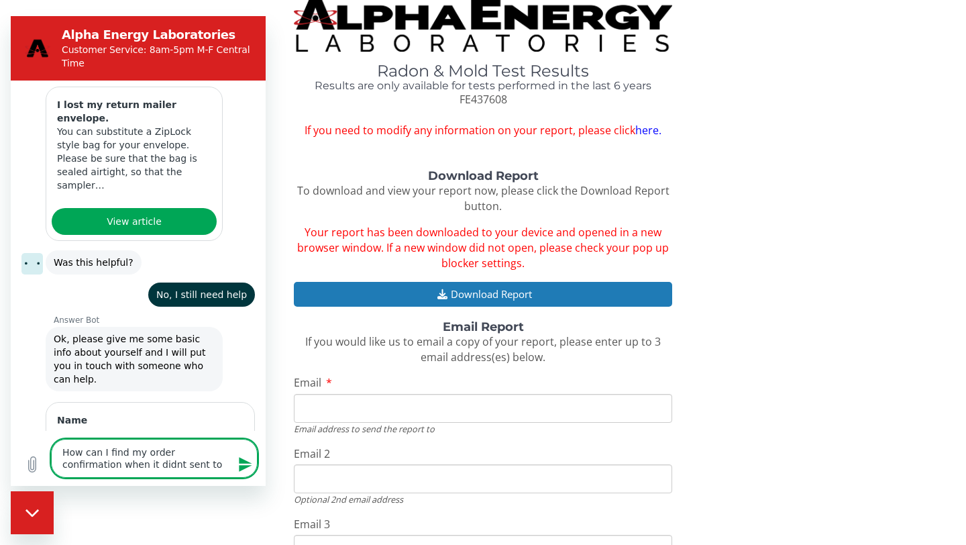
type textarea "x"
type textarea "How can I find my order confirmation when it didnt sent to m"
type textarea "x"
type textarea "How can I find my order confirmation when it didnt sent to me"
type textarea "x"
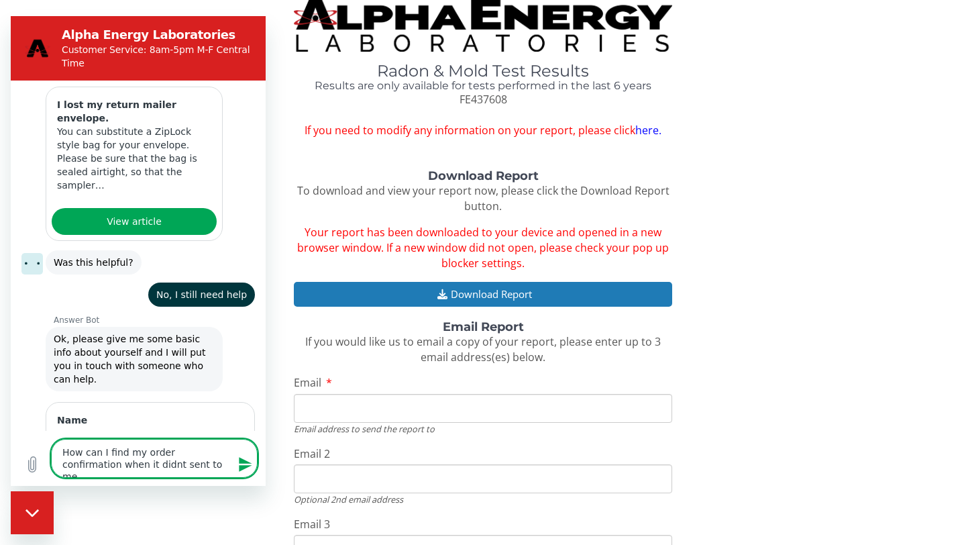
type textarea "How can I find my order confirmation when it didnt sent to me"
type textarea "x"
click at [213, 476] on span "Next" at bounding box center [221, 484] width 22 height 16
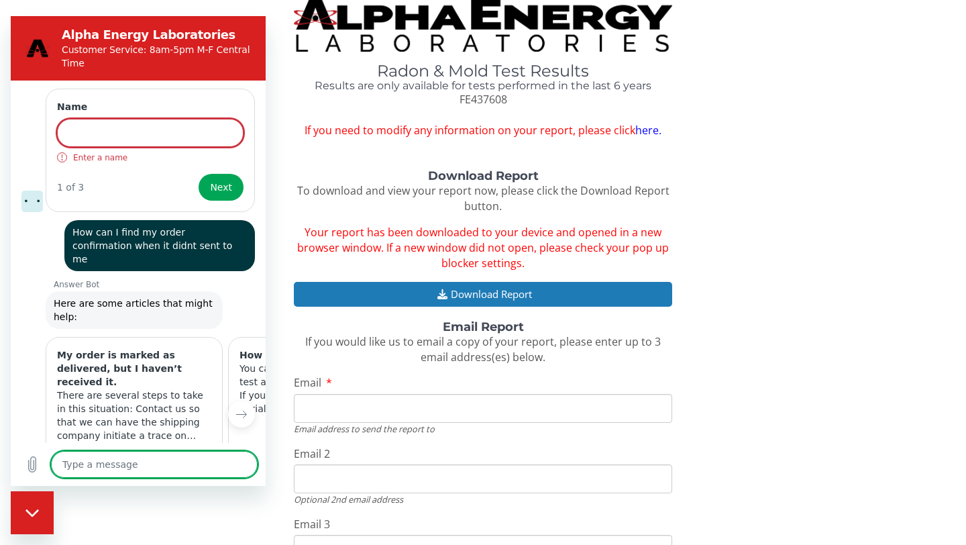
type textarea "x"
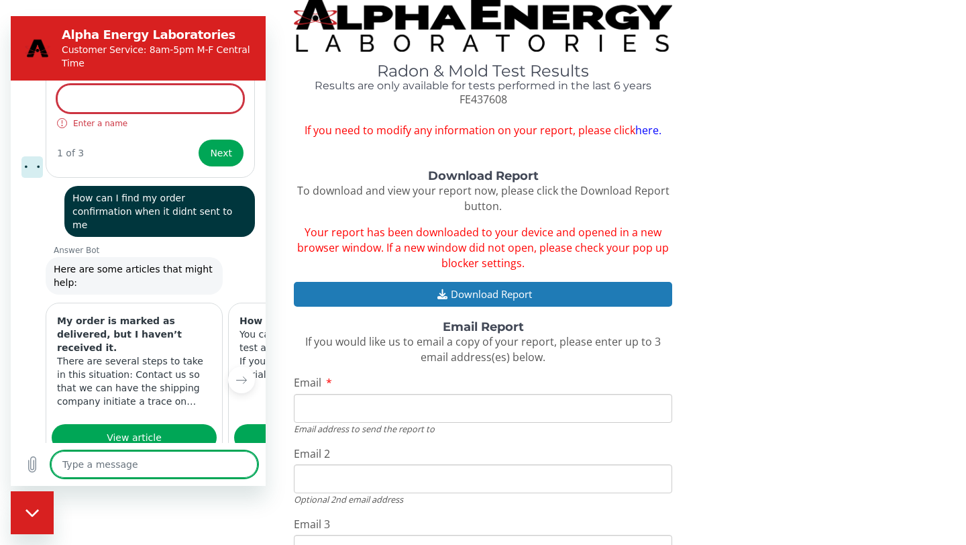
click at [54, 508] on div "Download Report To download and view your report now, please click the Download…" at bounding box center [483, 398] width 946 height 456
